Goal: Navigation & Orientation: Find specific page/section

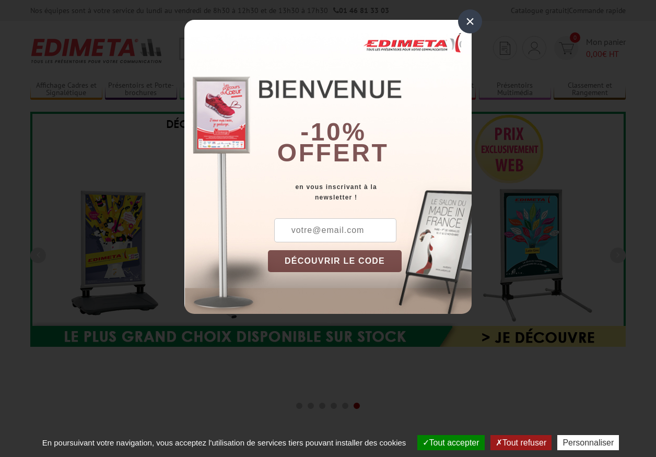
click at [446, 442] on button "Tout accepter" at bounding box center [450, 442] width 67 height 15
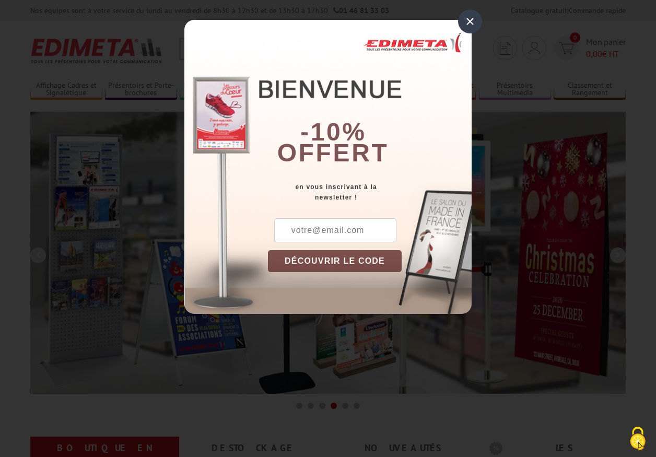
click at [470, 21] on div "×" at bounding box center [470, 21] width 24 height 24
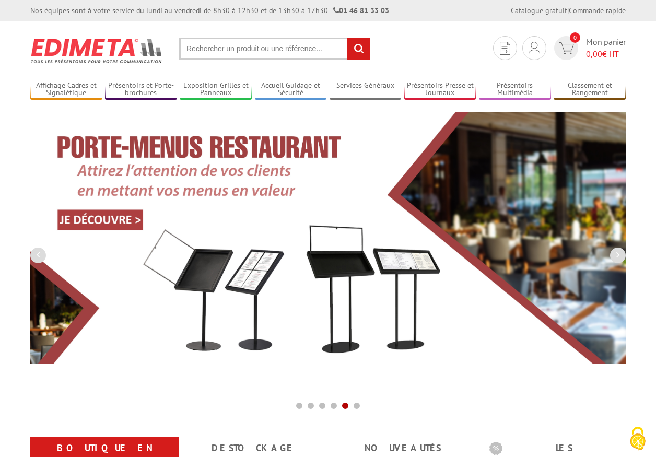
click at [0, 0] on div "Nos équipes sont à votre service du lundi au vendredi de 8h30 à 12h30 et de 13h…" at bounding box center [328, 10] width 656 height 21
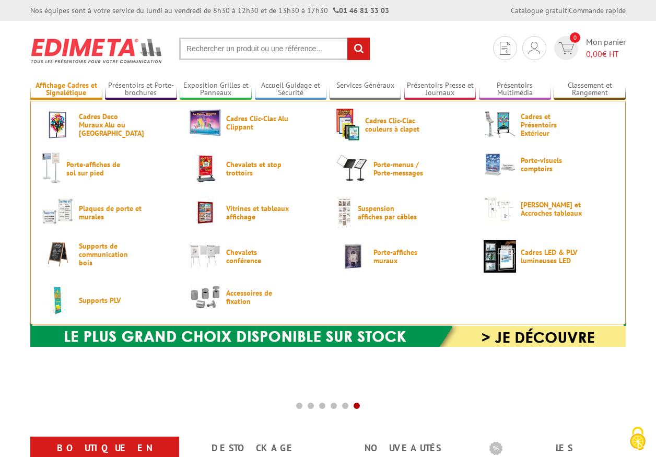
click at [66, 89] on link "Affichage Cadres et Signalétique" at bounding box center [66, 89] width 72 height 17
